Goal: Entertainment & Leisure: Consume media (video, audio)

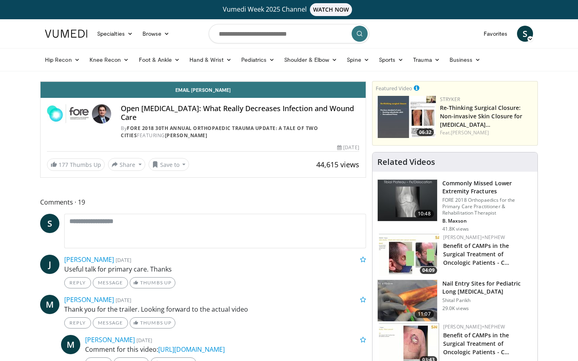
click at [214, 93] on icon "Video Player" at bounding box center [203, 81] width 22 height 22
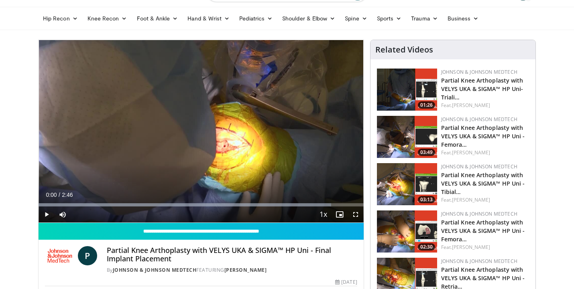
scroll to position [42, 0]
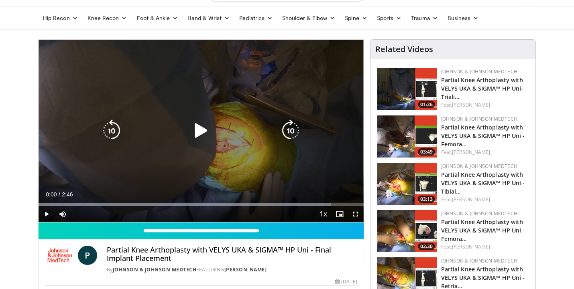
click at [202, 132] on icon "Video Player" at bounding box center [201, 131] width 22 height 22
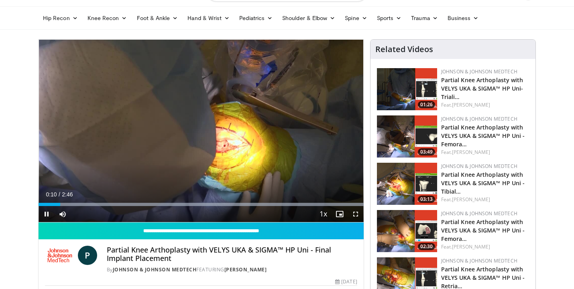
click at [355, 214] on span "Video Player" at bounding box center [356, 214] width 16 height 16
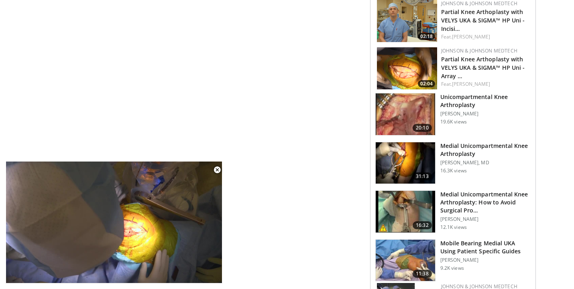
scroll to position [584, 0]
click at [451, 103] on h3 "Unicompartmental Knee Arthroplasty" at bounding box center [485, 101] width 90 height 16
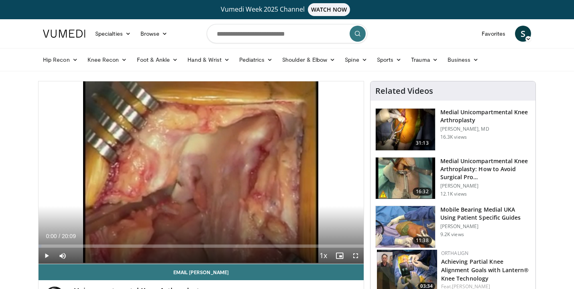
click at [357, 255] on span "Video Player" at bounding box center [356, 256] width 16 height 16
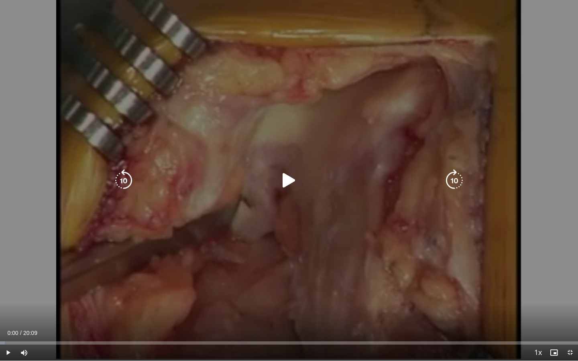
click at [287, 182] on icon "Video Player" at bounding box center [289, 180] width 22 height 22
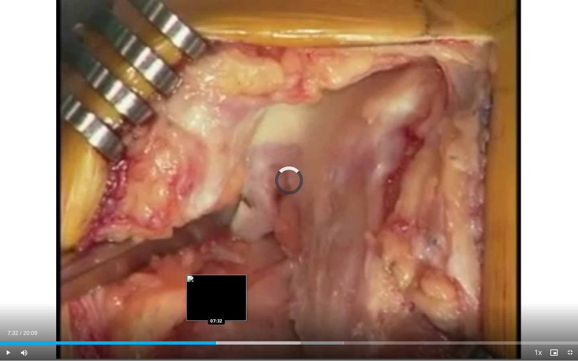
click at [216, 289] on div "Progress Bar" at bounding box center [216, 343] width 1 height 3
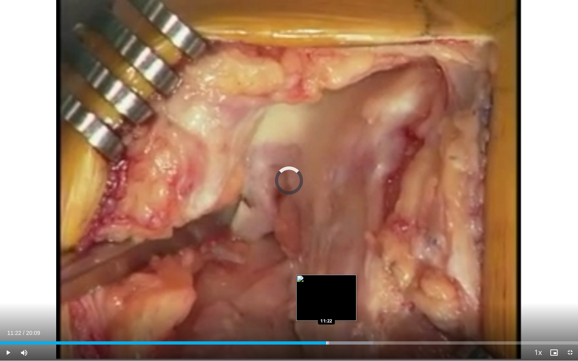
click at [326, 289] on div "Progress Bar" at bounding box center [326, 343] width 1 height 3
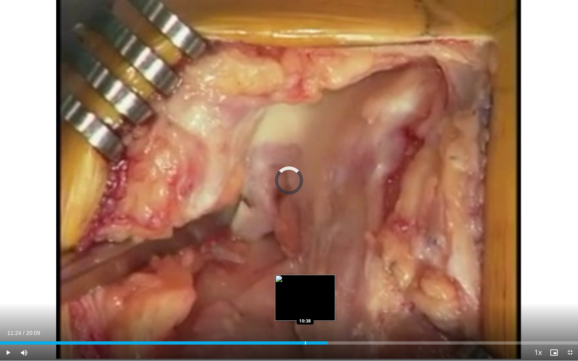
click at [305, 289] on div "Progress Bar" at bounding box center [305, 343] width 1 height 3
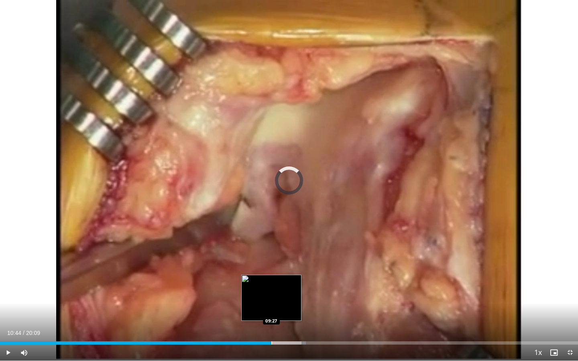
click at [271, 289] on div "Progress Bar" at bounding box center [271, 343] width 1 height 3
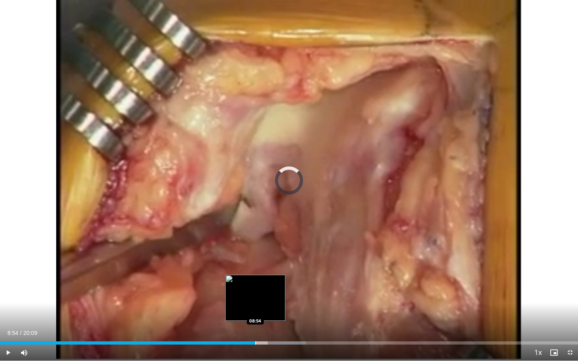
click at [255, 289] on div "Progress Bar" at bounding box center [255, 343] width 1 height 3
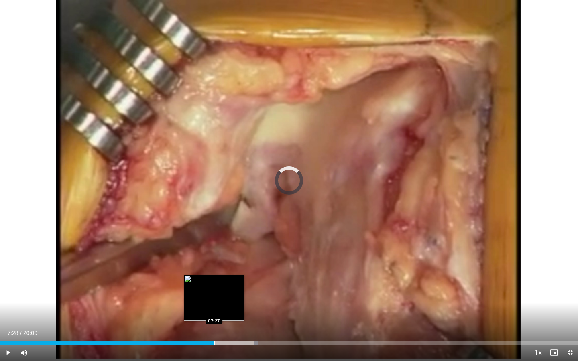
click at [214, 289] on div "Loaded : 44.68% 09:04 07:27" at bounding box center [289, 341] width 578 height 8
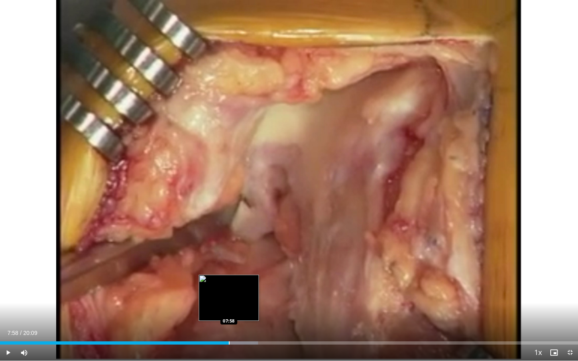
click at [229, 289] on div "Progress Bar" at bounding box center [229, 343] width 1 height 3
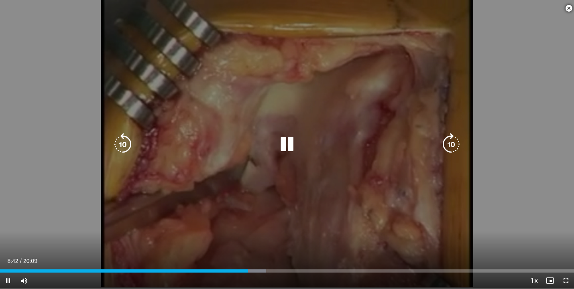
scroll to position [343, 0]
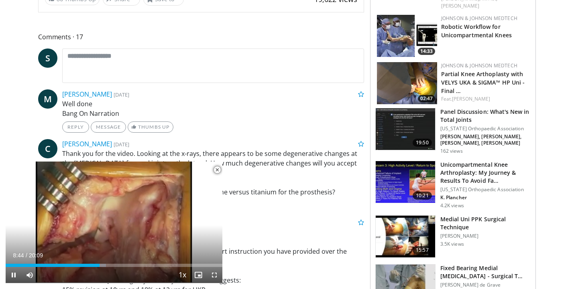
click at [217, 169] on span "Video Player" at bounding box center [217, 170] width 16 height 16
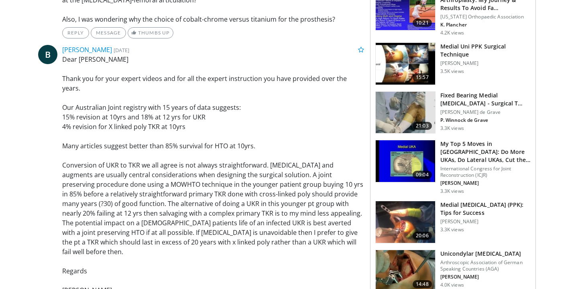
scroll to position [519, 0]
